Goal: Task Accomplishment & Management: Manage account settings

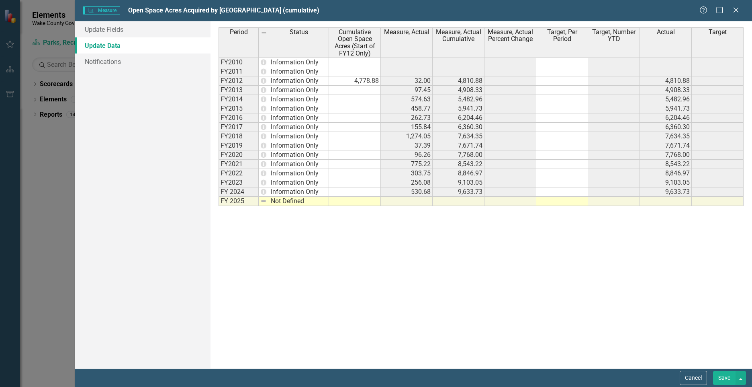
click at [416, 192] on td "530.68" at bounding box center [407, 191] width 52 height 9
click at [393, 192] on td "530.68" at bounding box center [407, 191] width 52 height 9
click at [422, 201] on td at bounding box center [407, 200] width 52 height 9
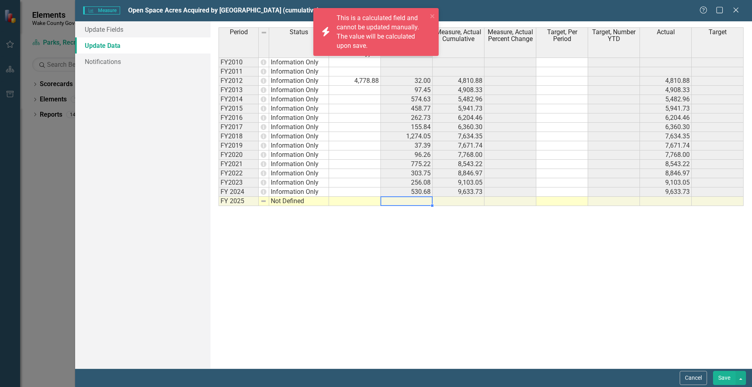
click at [367, 202] on td at bounding box center [355, 200] width 52 height 9
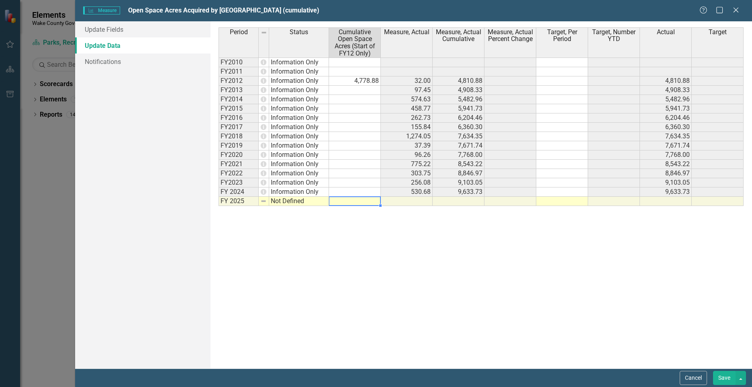
click at [467, 200] on td at bounding box center [459, 200] width 52 height 9
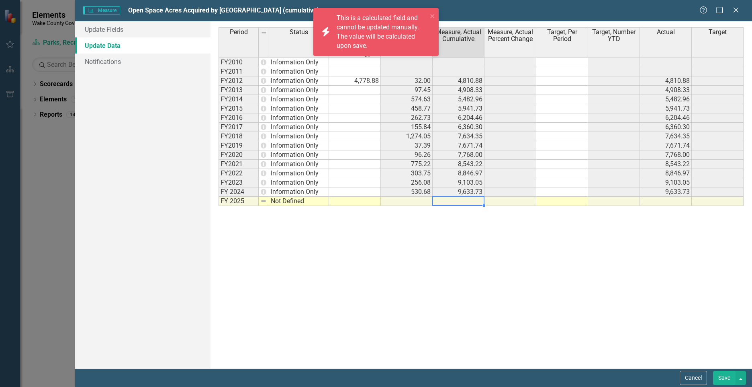
click at [683, 203] on td at bounding box center [666, 200] width 52 height 9
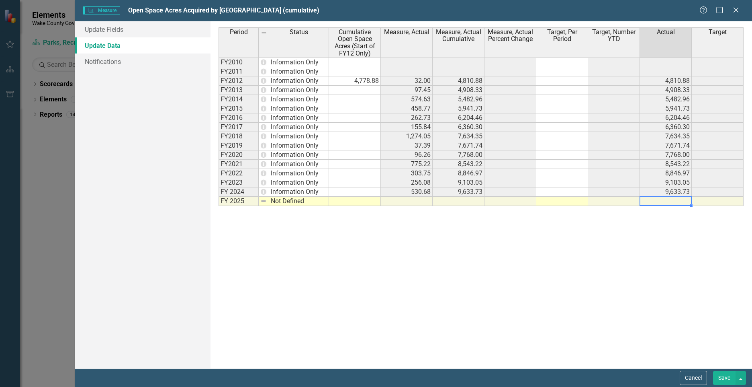
click at [405, 199] on td at bounding box center [407, 200] width 52 height 9
click at [417, 192] on td "530.68" at bounding box center [407, 191] width 52 height 9
click at [467, 201] on td at bounding box center [459, 200] width 52 height 9
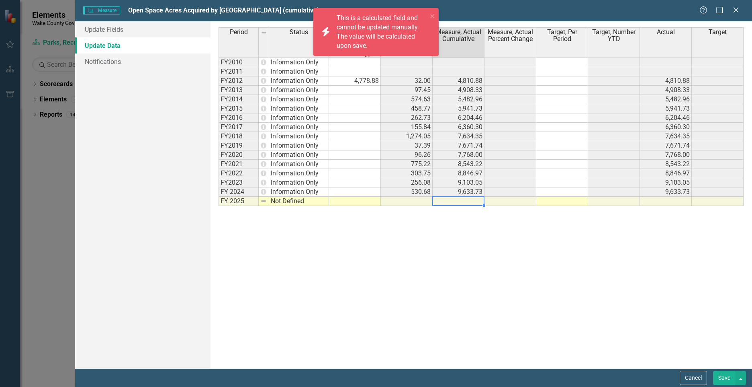
click at [467, 191] on td "9,633.73" at bounding box center [459, 191] width 52 height 9
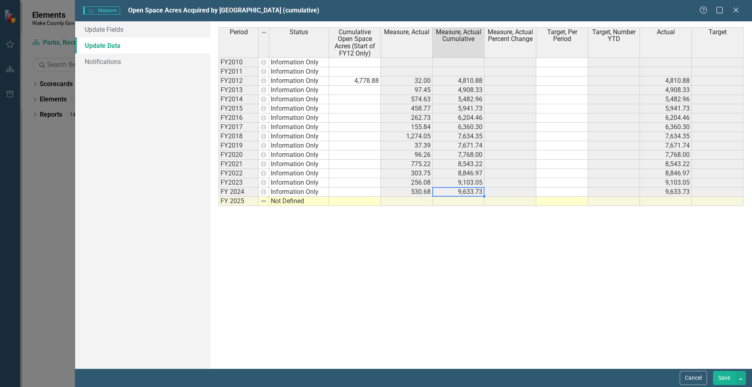
click at [417, 202] on td at bounding box center [407, 200] width 52 height 9
click at [403, 184] on td "256.08" at bounding box center [407, 182] width 52 height 9
click at [405, 200] on td at bounding box center [407, 200] width 52 height 9
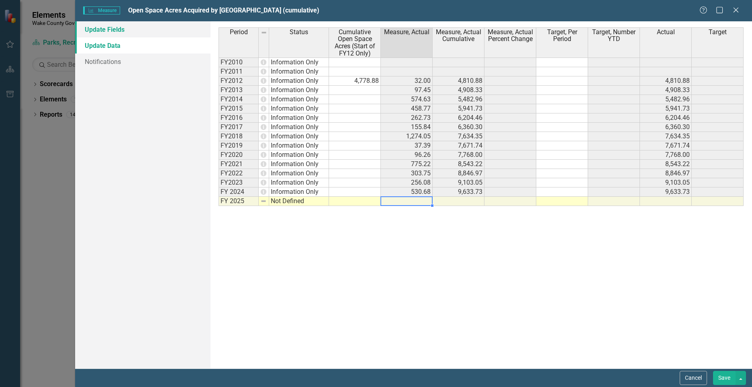
click at [113, 31] on link "Update Fields" at bounding box center [142, 29] width 135 height 16
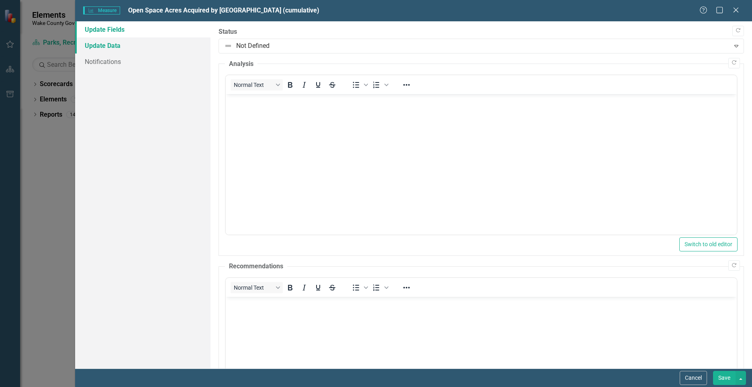
click at [111, 46] on link "Update Data" at bounding box center [142, 45] width 135 height 16
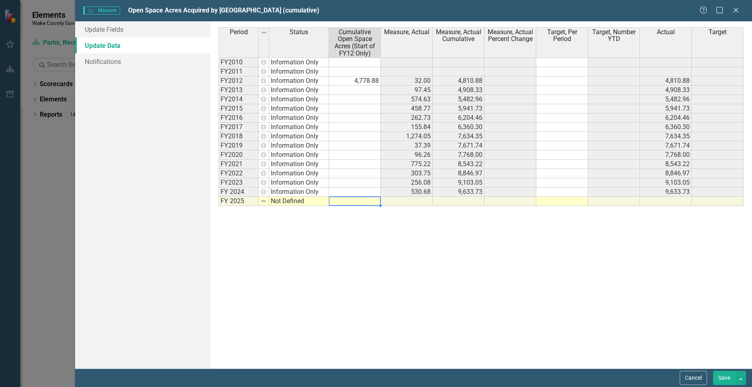
click at [370, 202] on td at bounding box center [355, 200] width 52 height 9
click at [416, 201] on td at bounding box center [407, 200] width 52 height 9
click at [743, 377] on button "button" at bounding box center [741, 377] width 10 height 14
click at [718, 363] on link "Save and Continue" at bounding box center [713, 362] width 63 height 15
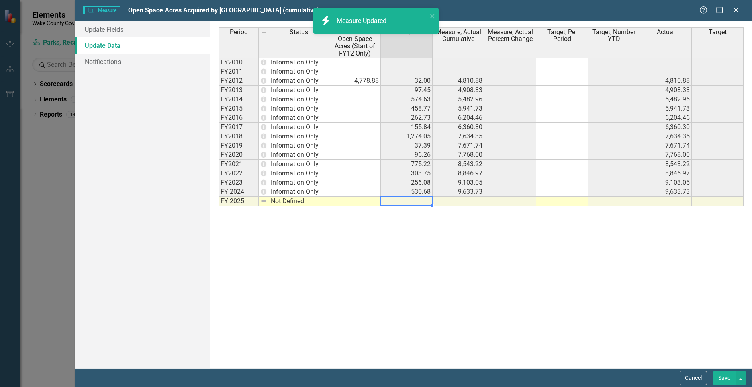
click at [409, 202] on td at bounding box center [407, 200] width 52 height 9
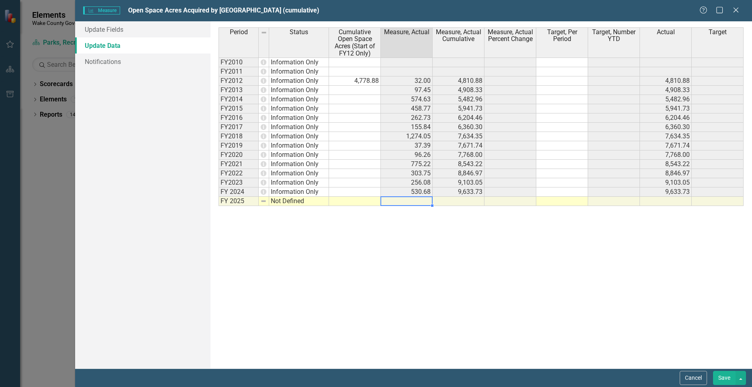
click at [416, 201] on td at bounding box center [407, 200] width 52 height 9
click at [427, 245] on div "Period Status Cumulative Open Space Acres (Start of FY12 Only) Measure, Actual …" at bounding box center [481, 194] width 525 height 335
click at [358, 193] on td at bounding box center [355, 191] width 52 height 9
click at [737, 8] on icon "Close" at bounding box center [736, 10] width 10 height 8
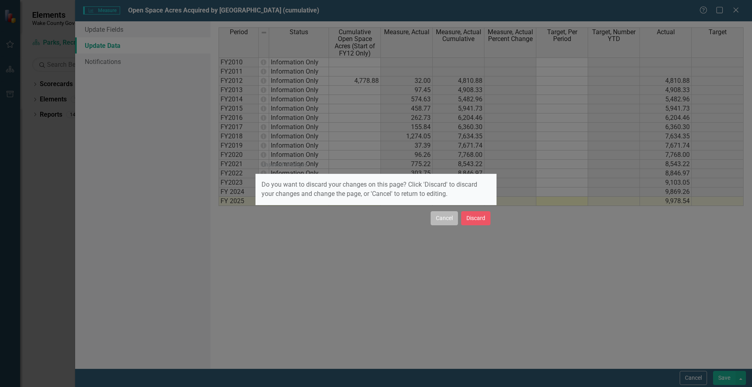
click at [445, 220] on button "Cancel" at bounding box center [444, 218] width 27 height 14
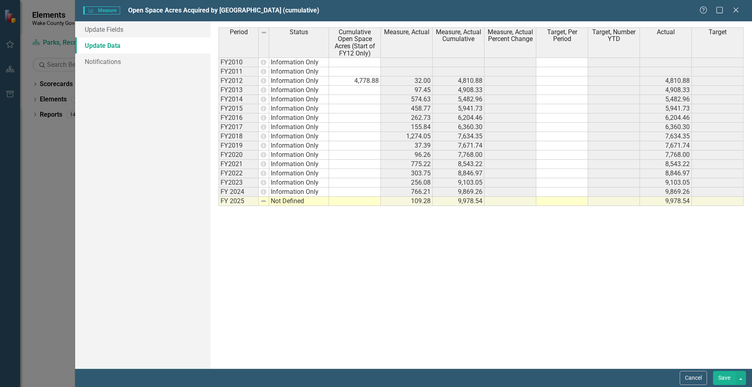
click at [727, 379] on button "Save" at bounding box center [724, 377] width 23 height 14
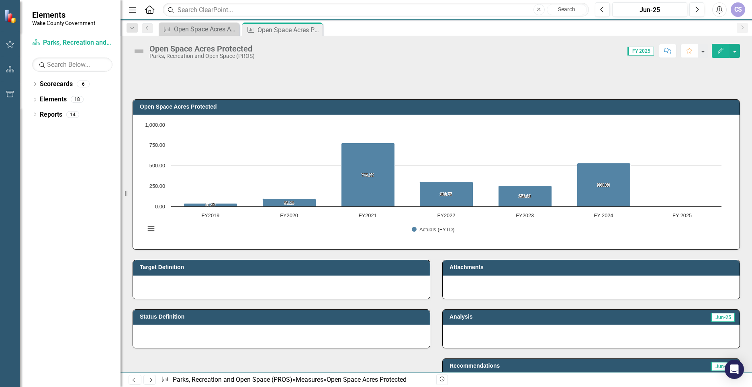
click at [721, 53] on icon "Edit" at bounding box center [720, 51] width 7 height 6
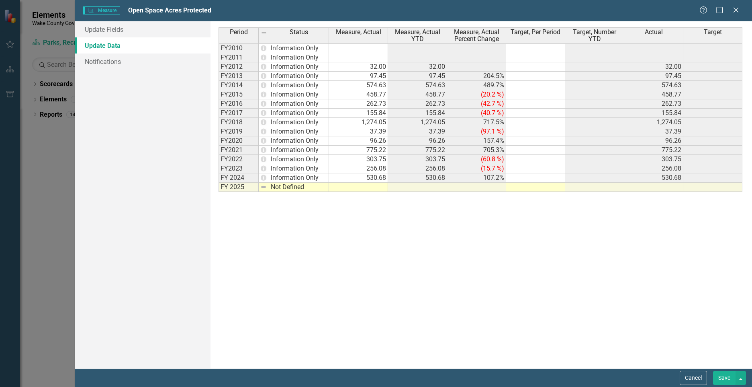
click at [366, 179] on td "530.68" at bounding box center [358, 177] width 59 height 9
type textarea "766.21"
click at [371, 187] on td at bounding box center [358, 186] width 59 height 9
type textarea "109.28"
click at [723, 372] on button "Save" at bounding box center [724, 377] width 23 height 14
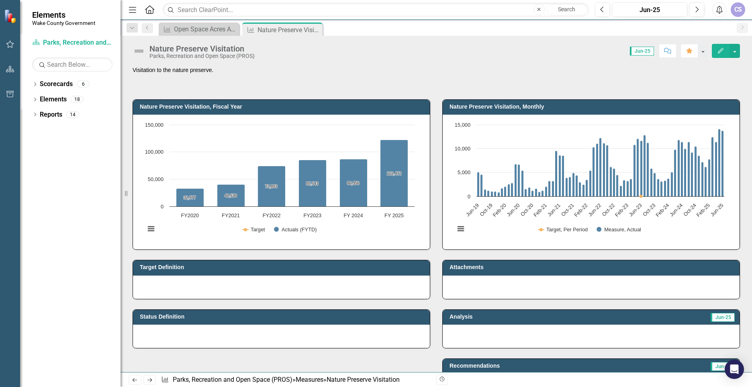
click at [720, 51] on icon "Edit" at bounding box center [720, 51] width 7 height 6
